Goal: Obtain resource: Obtain resource

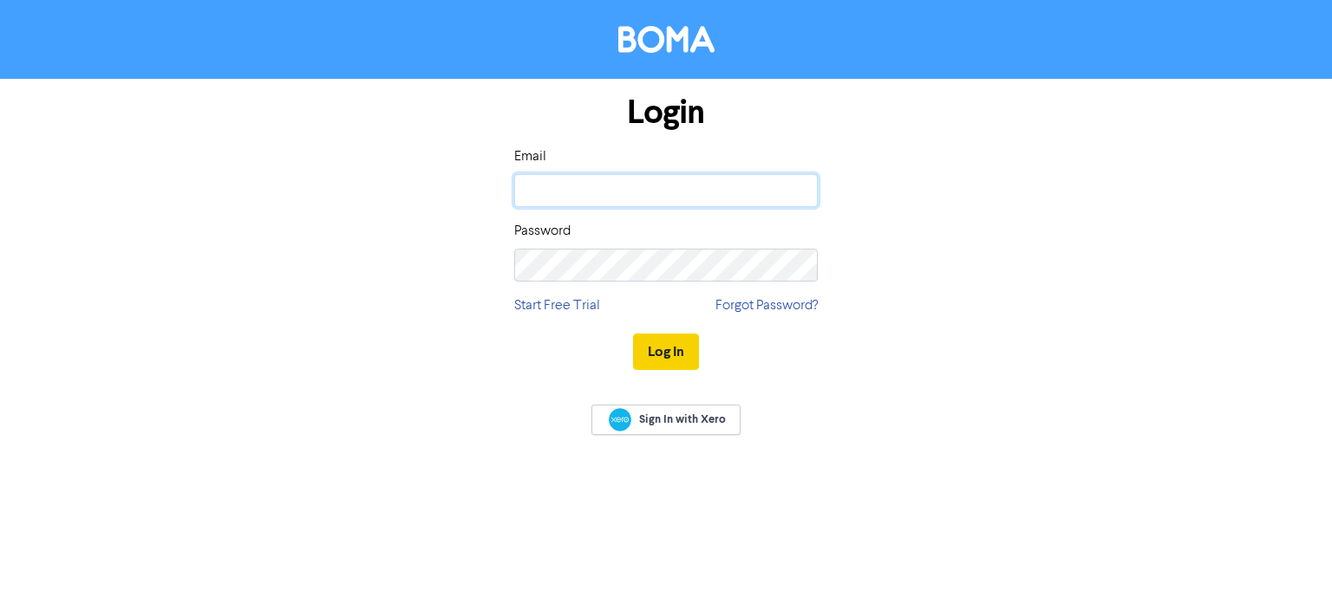
type input "[MEDICAL_DATA][EMAIL_ADDRESS][DOMAIN_NAME]"
click at [668, 348] on button "Log In" at bounding box center [666, 352] width 66 height 36
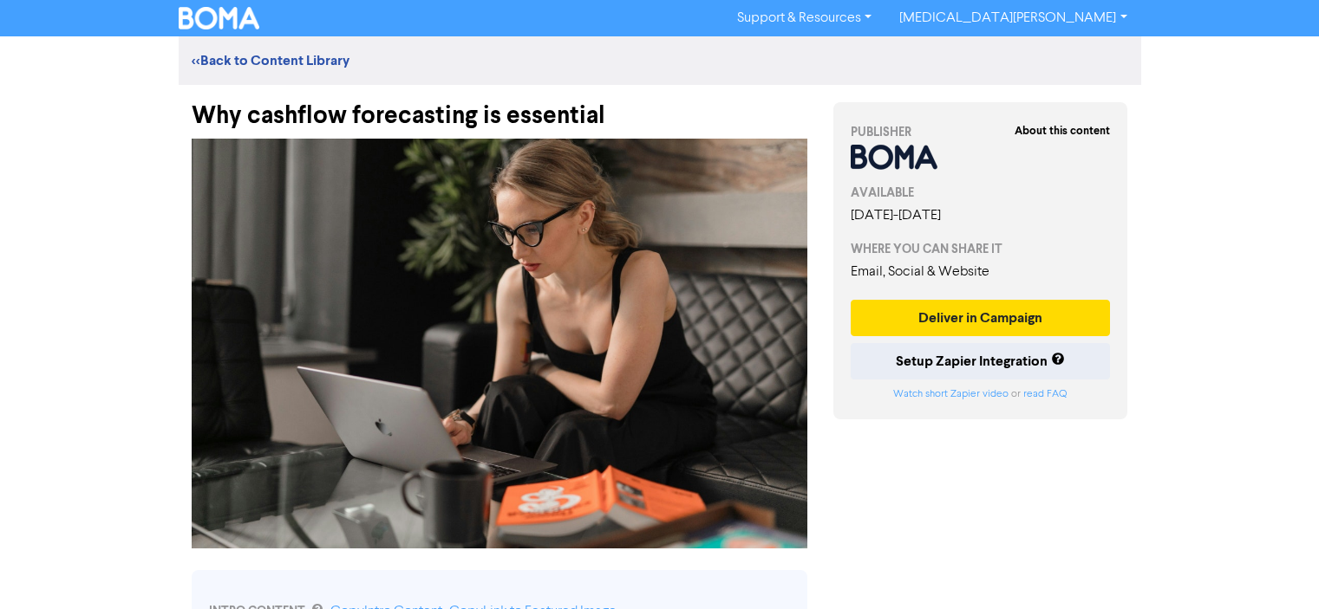
click at [525, 271] on img at bounding box center [500, 344] width 616 height 410
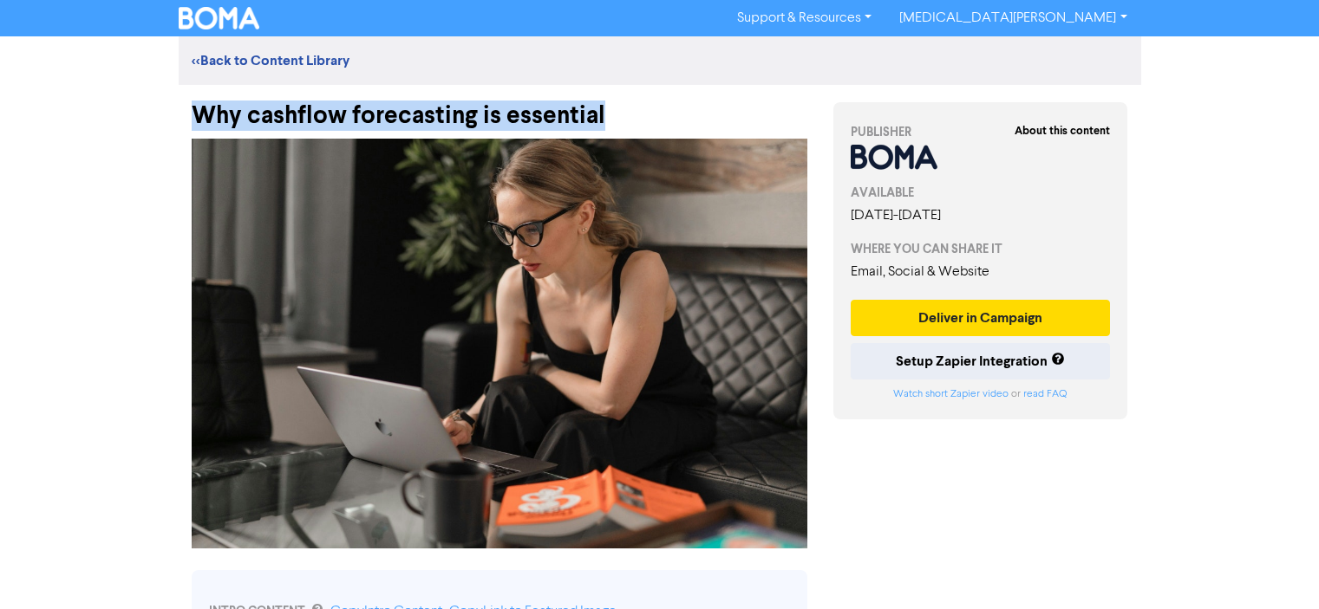
drag, startPoint x: 614, startPoint y: 112, endPoint x: 193, endPoint y: 120, distance: 420.5
click at [193, 120] on div "Why cashflow forecasting is essential" at bounding box center [500, 107] width 616 height 45
copy div "Why cashflow forecasting is essential"
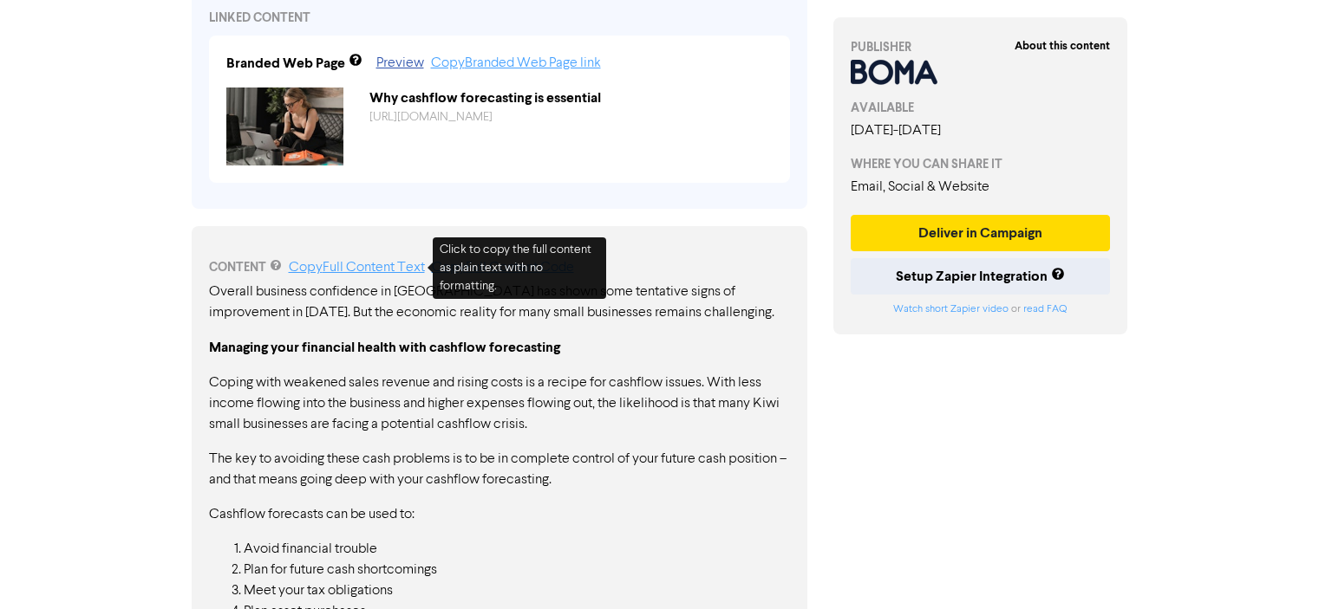
scroll to position [780, 0]
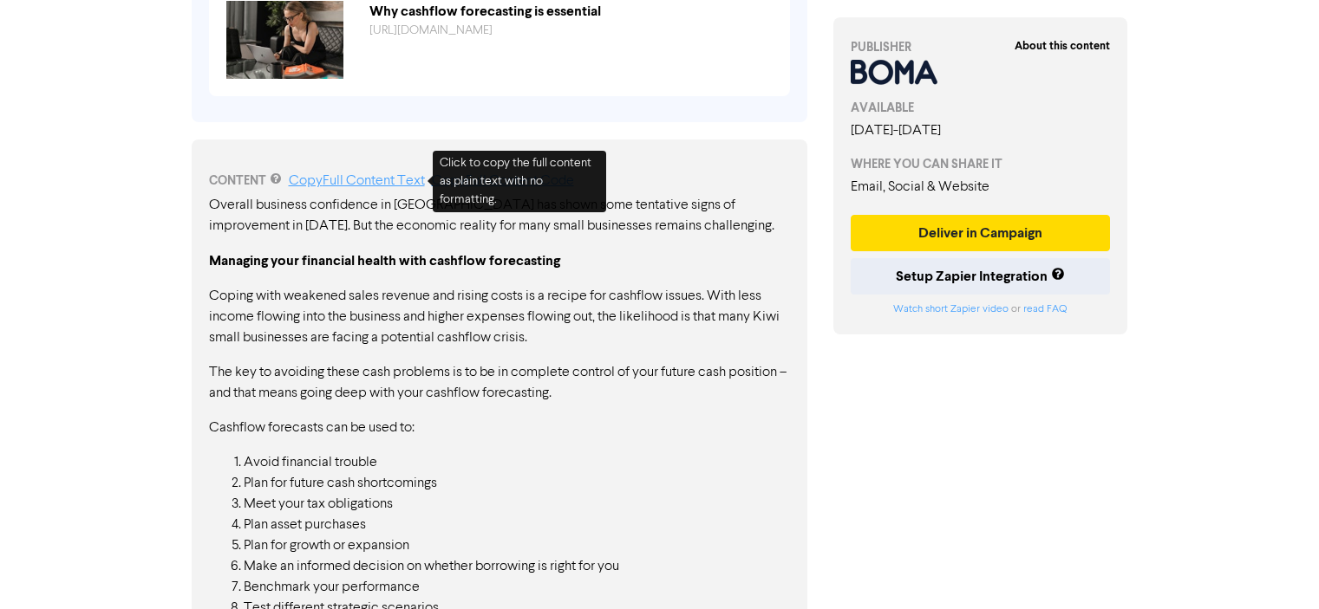
click at [345, 180] on link "Copy Full Content Text" at bounding box center [357, 181] width 136 height 14
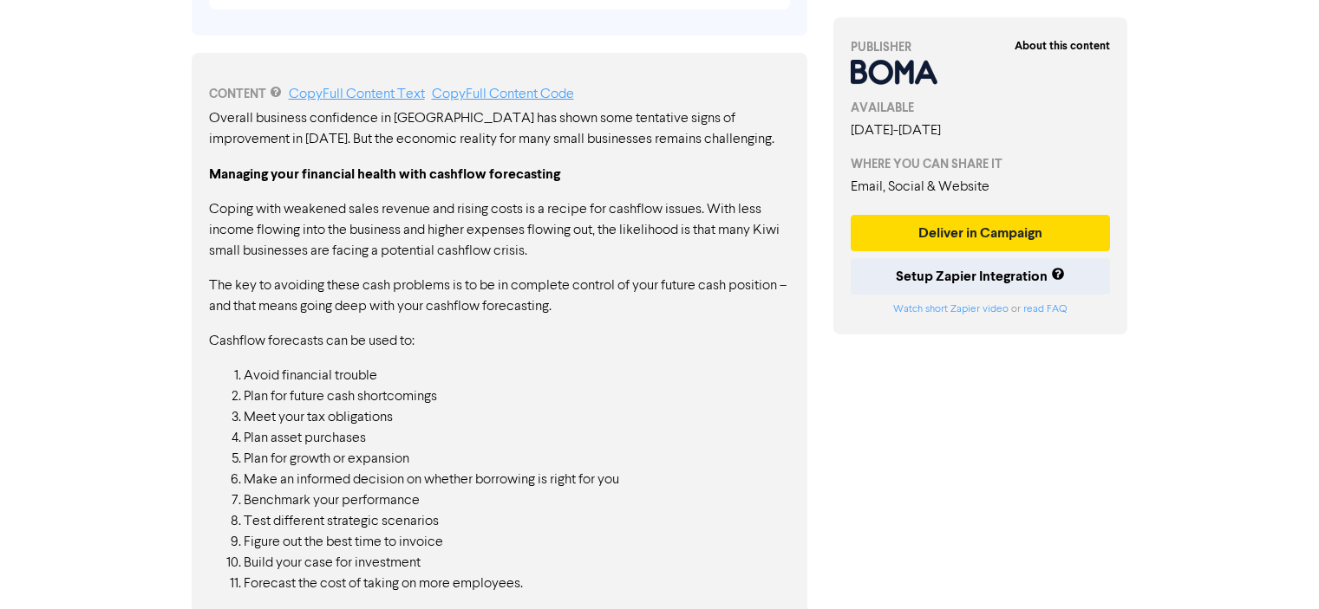
scroll to position [974, 0]
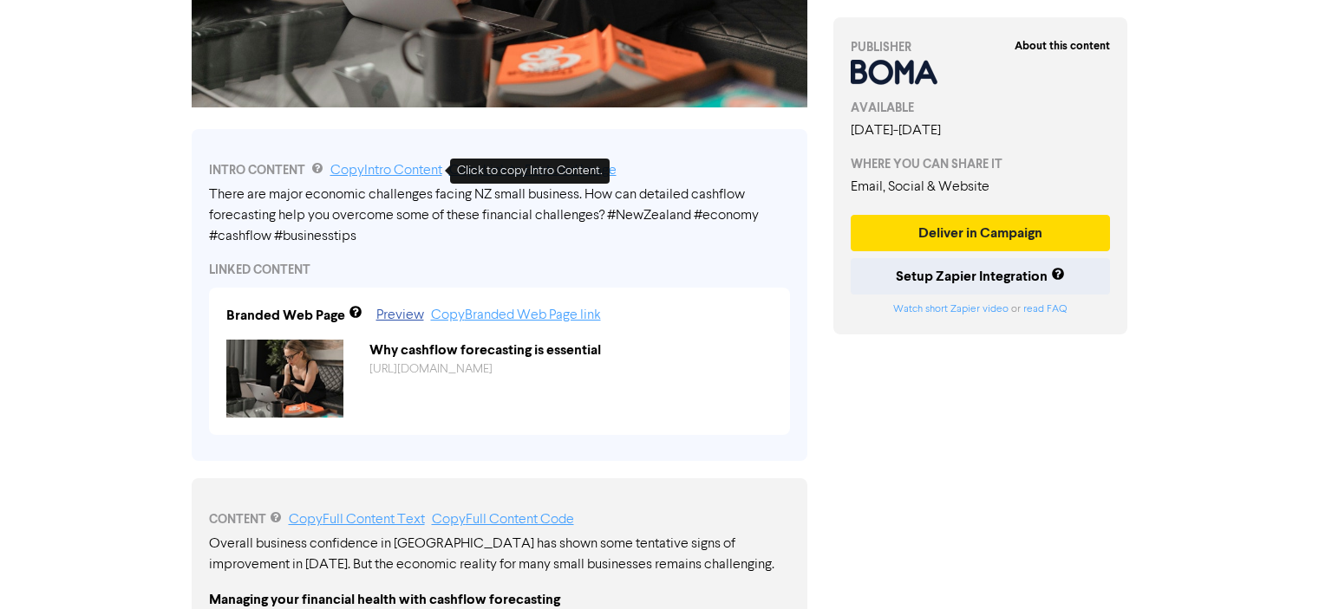
click at [366, 173] on link "Copy Intro Content" at bounding box center [386, 171] width 112 height 14
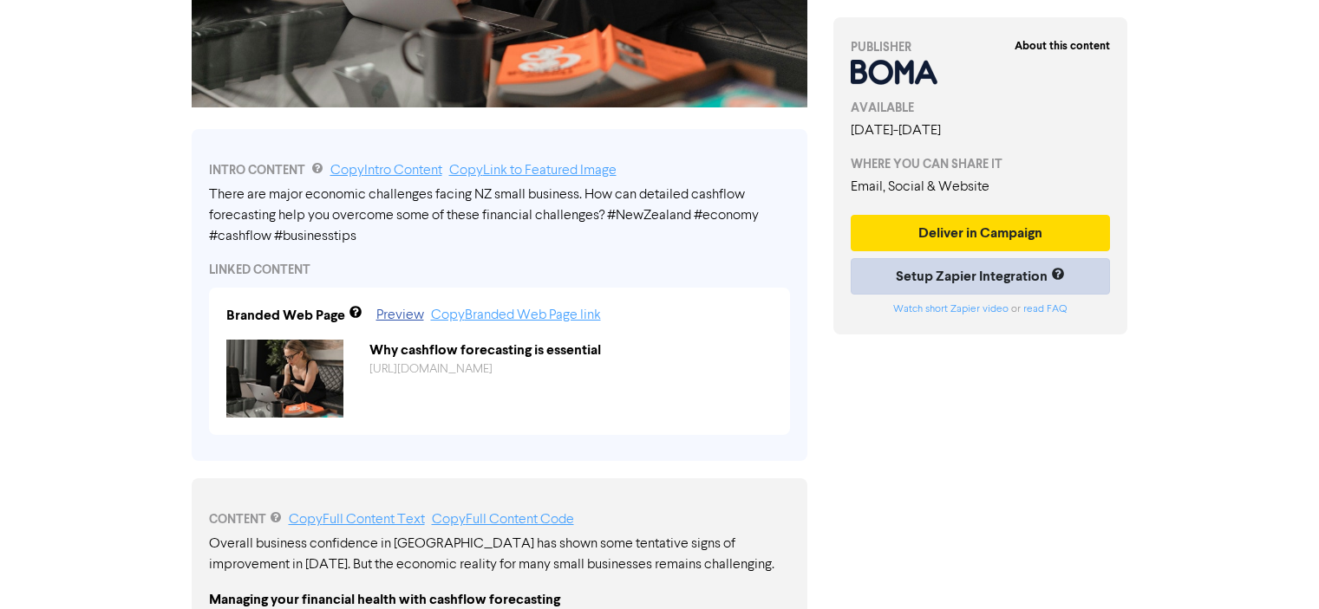
drag, startPoint x: 1021, startPoint y: 407, endPoint x: 915, endPoint y: 283, distance: 162.9
click at [1021, 407] on div "About this content PUBLISHER AVAILABLE [DATE] - [DATE] WHERE YOU CAN SHARE IT E…" at bounding box center [980, 393] width 321 height 1499
